Goal: Entertainment & Leisure: Consume media (video, audio)

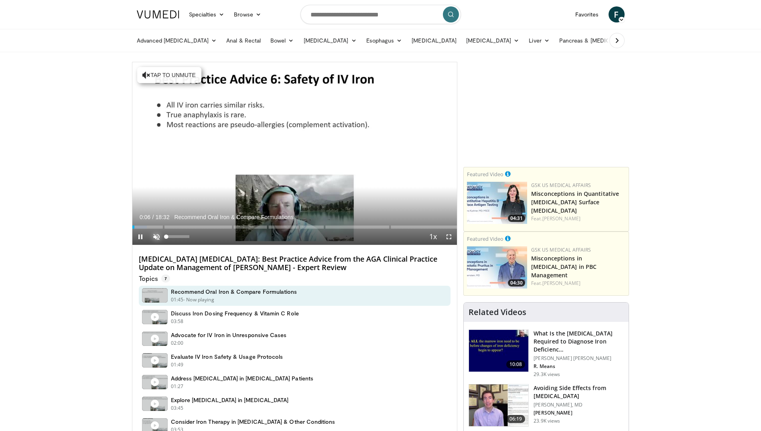
click at [157, 235] on span "Video Player" at bounding box center [156, 237] width 16 height 16
click at [140, 235] on span "Video Player" at bounding box center [140, 237] width 16 height 16
